Goal: Information Seeking & Learning: Find specific fact

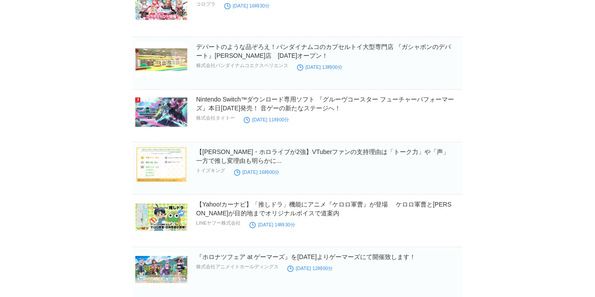
scroll to position [811, 0]
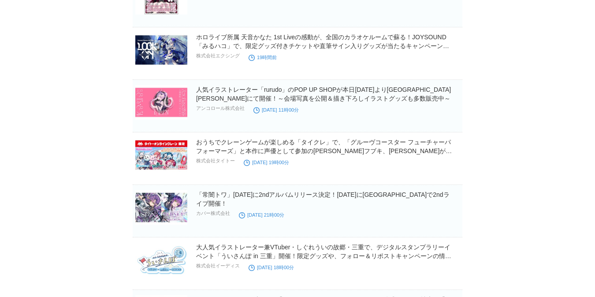
scroll to position [0, 0]
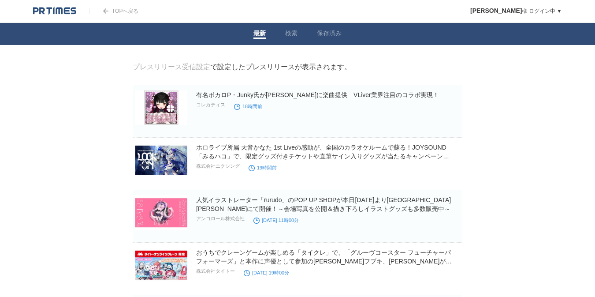
click at [48, 13] on img at bounding box center [54, 11] width 43 height 9
click at [288, 38] on span at bounding box center [291, 37] width 12 height 1
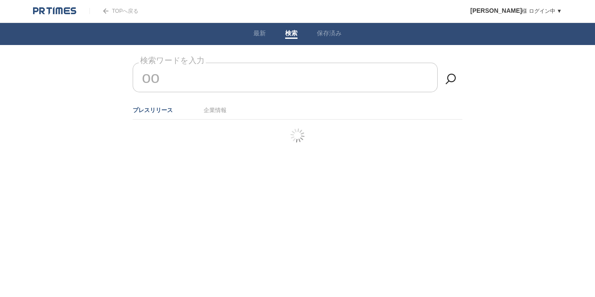
type input "o"
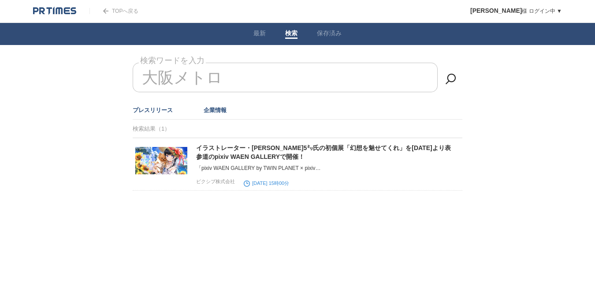
click at [211, 111] on link "企業情報" at bounding box center [215, 110] width 23 height 7
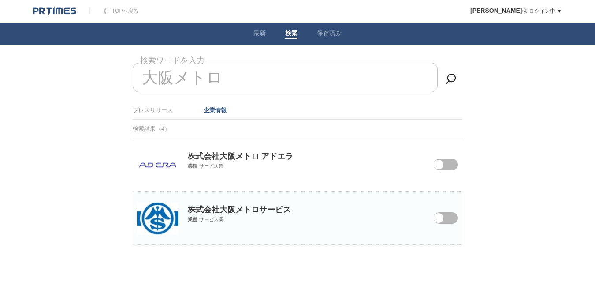
click at [346, 74] on input "大阪メトロ" at bounding box center [285, 78] width 305 height 30
click at [337, 80] on input "大阪メトロ" at bounding box center [285, 78] width 305 height 30
click at [332, 75] on input "大阪メトロ" at bounding box center [285, 78] width 305 height 30
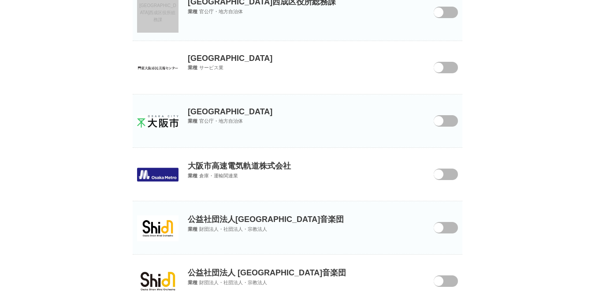
scroll to position [552, 0]
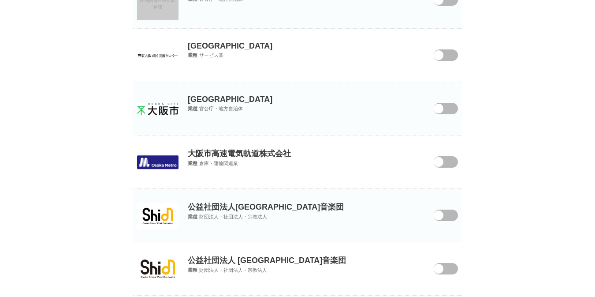
type input "大阪市"
click at [279, 155] on p "大阪市高速電気軌道株式会社" at bounding box center [298, 146] width 330 height 23
click at [170, 160] on img at bounding box center [157, 162] width 41 height 14
